Goal: Entertainment & Leisure: Browse casually

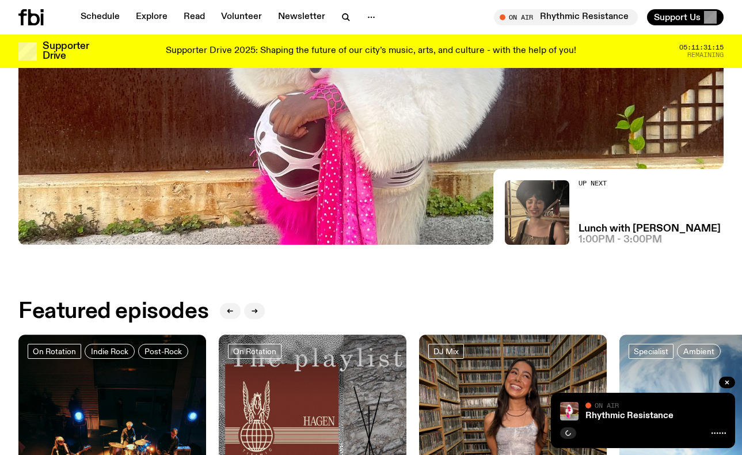
scroll to position [168, 0]
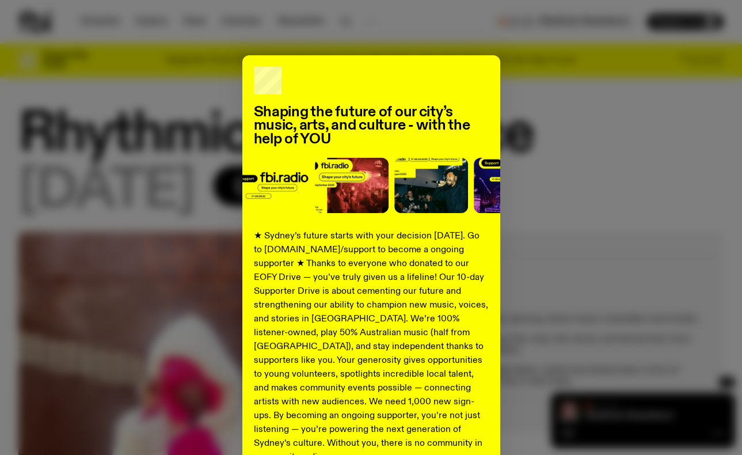
click at [513, 97] on div "Shaping the future of our city’s music, arts, and culture - with the help of YO…" at bounding box center [371, 291] width 706 height 473
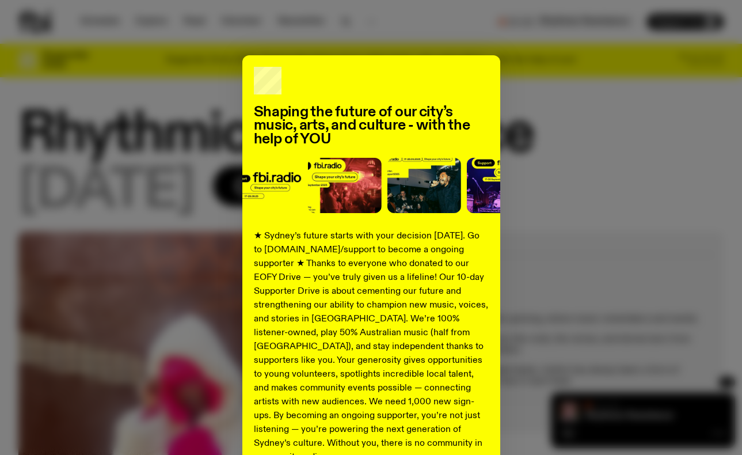
click at [466, 38] on div "Shaping the future of our city’s music, arts, and culture - with the help of YO…" at bounding box center [371, 227] width 742 height 455
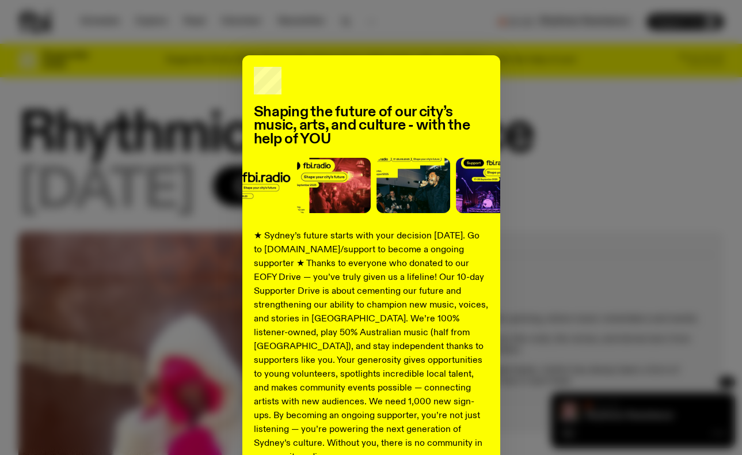
click at [311, 41] on div "Shaping the future of our city’s music, arts, and culture - with the help of YO…" at bounding box center [371, 227] width 742 height 455
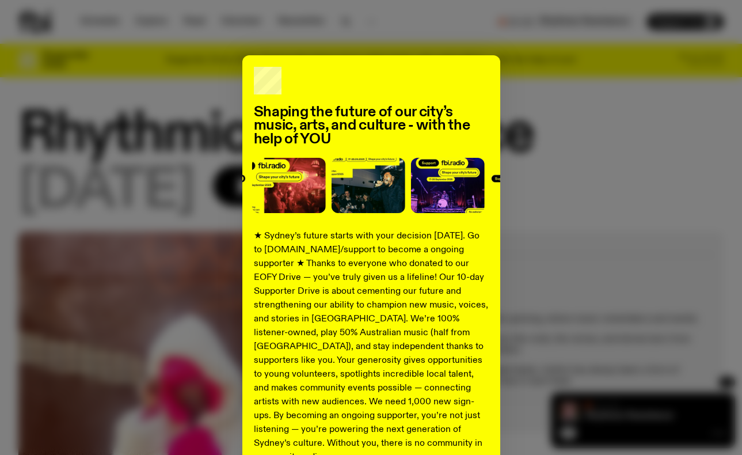
click at [509, 78] on div "Shaping the future of our city’s music, arts, and culture - with the help of YO…" at bounding box center [371, 291] width 706 height 473
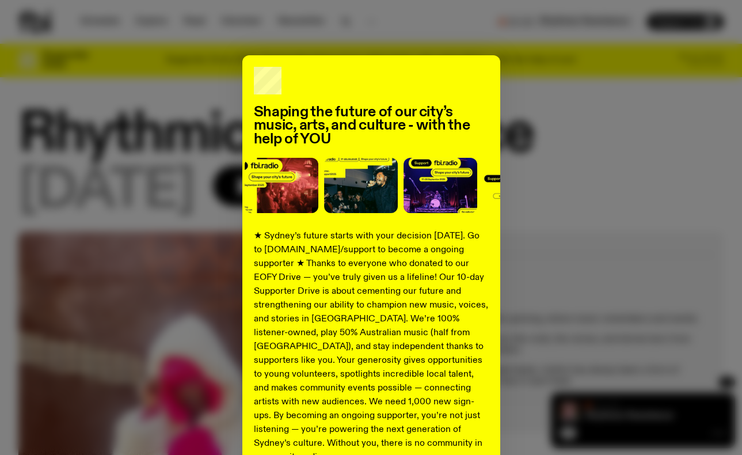
scroll to position [115, 0]
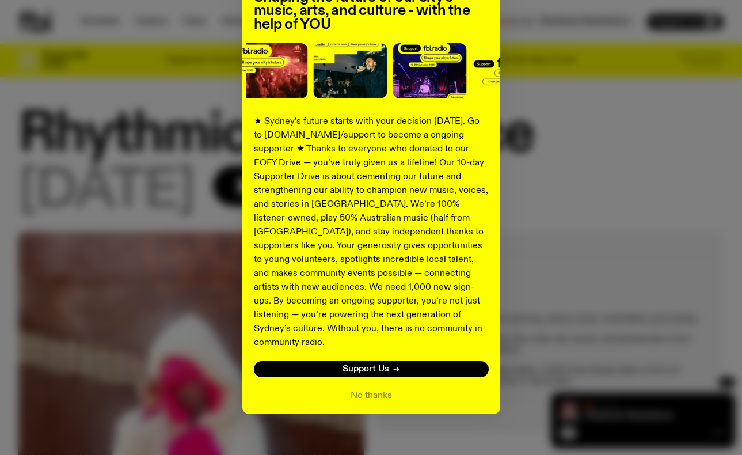
click at [381, 370] on div "Shaping the future of our city’s music, arts, and culture - with the help of YO…" at bounding box center [371, 177] width 258 height 473
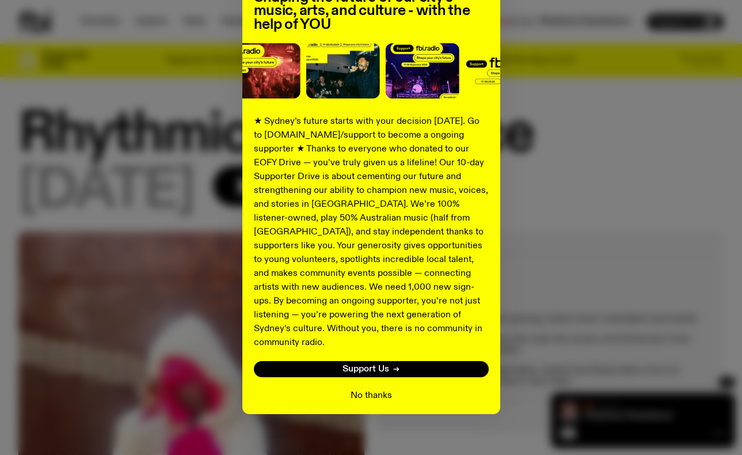
click at [381, 389] on button "No thanks" at bounding box center [371, 396] width 41 height 14
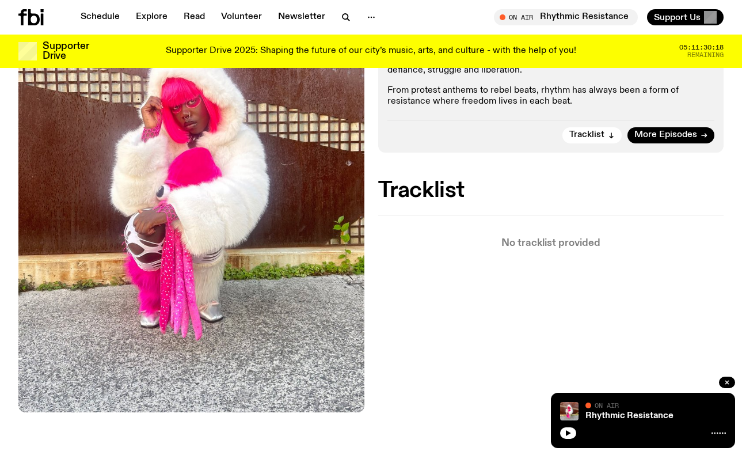
click at [550, 234] on div "No tracklist provided" at bounding box center [551, 231] width 346 height 33
